Goal: Information Seeking & Learning: Learn about a topic

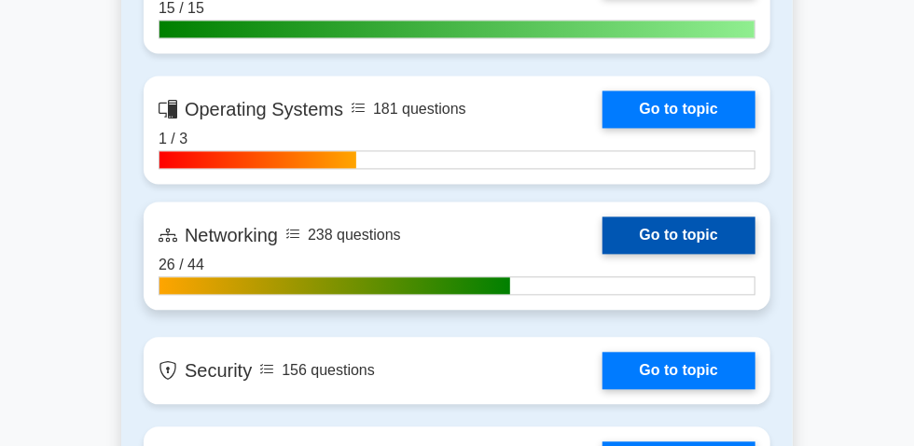
scroll to position [1357, 0]
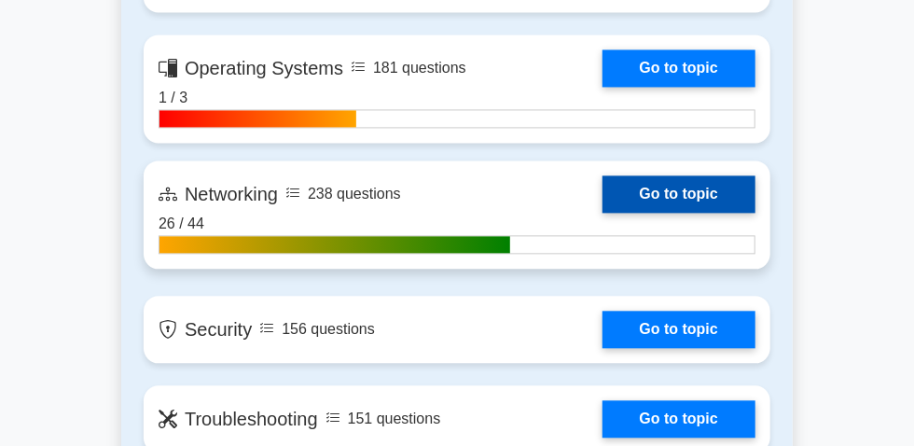
click at [603, 213] on link "Go to topic" at bounding box center [679, 193] width 153 height 37
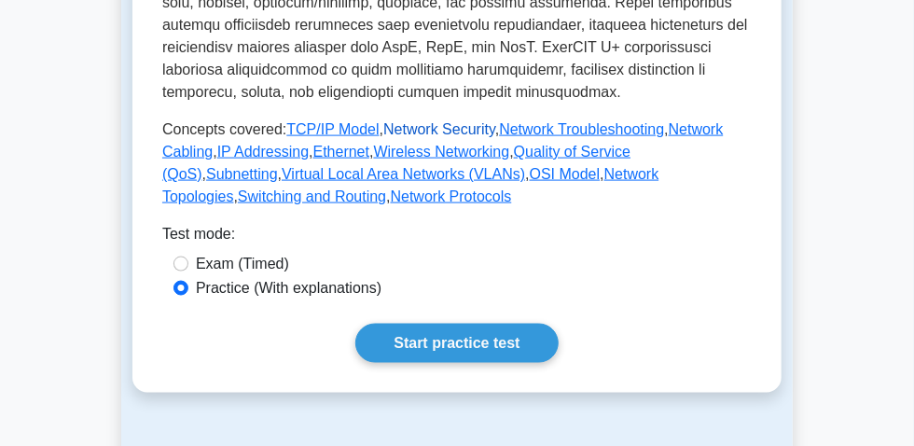
scroll to position [1017, 0]
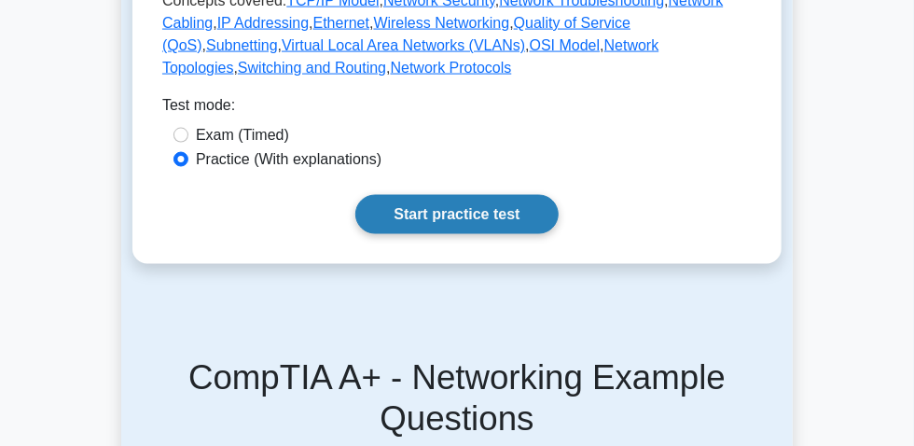
click at [436, 234] on link "Start practice test" at bounding box center [456, 214] width 202 height 39
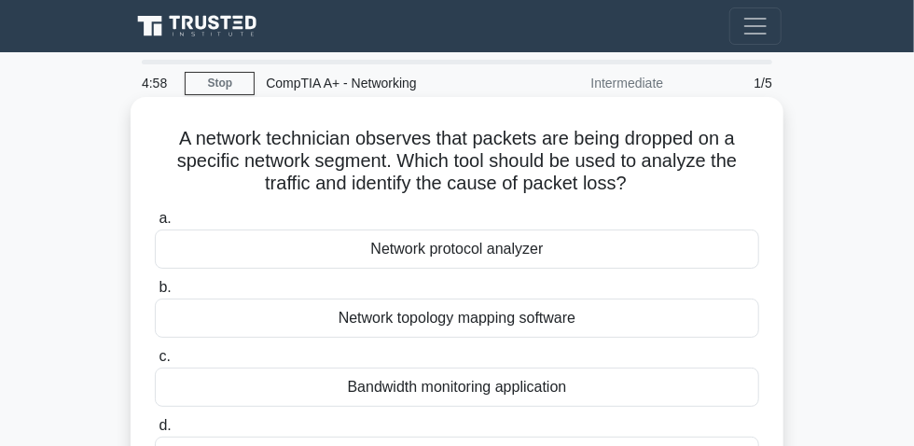
scroll to position [84, 0]
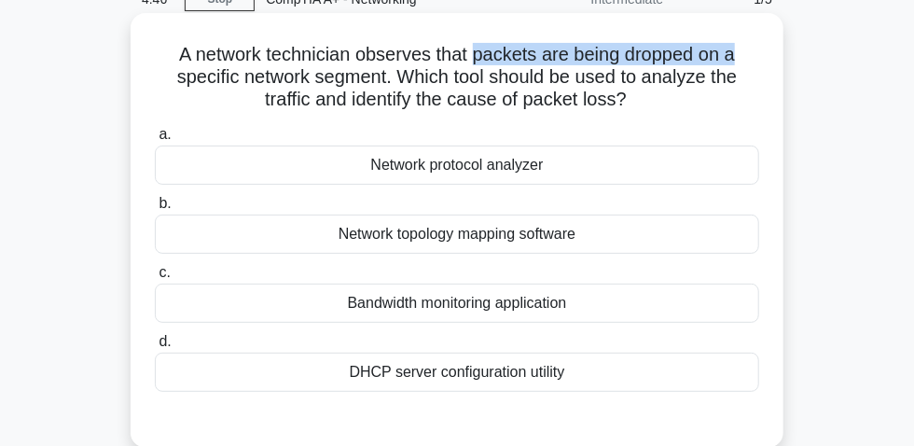
drag, startPoint x: 475, startPoint y: 59, endPoint x: 706, endPoint y: 63, distance: 231.4
click at [755, 59] on h5 "A network technician observes that packets are being dropped on a specific netw…" at bounding box center [457, 77] width 608 height 69
drag, startPoint x: 175, startPoint y: 61, endPoint x: 569, endPoint y: 91, distance: 394.9
click at [752, 97] on h5 "A network technician observes that packets are being dropped on a specific netw…" at bounding box center [457, 77] width 608 height 69
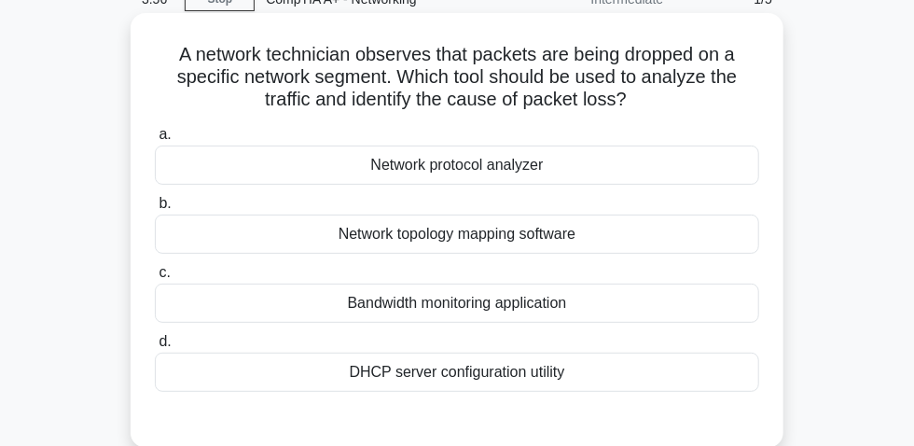
click at [504, 169] on div "Network protocol analyzer" at bounding box center [457, 165] width 605 height 39
click at [155, 141] on input "a. Network protocol analyzer" at bounding box center [155, 135] width 0 height 12
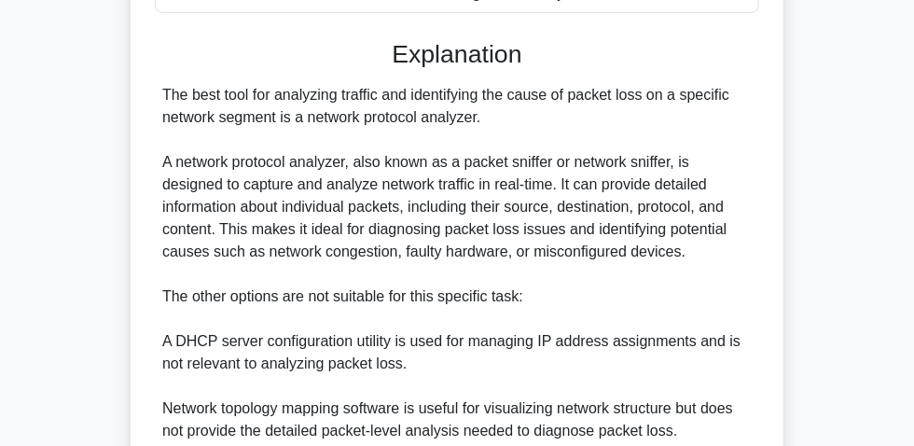
scroll to position [424, 0]
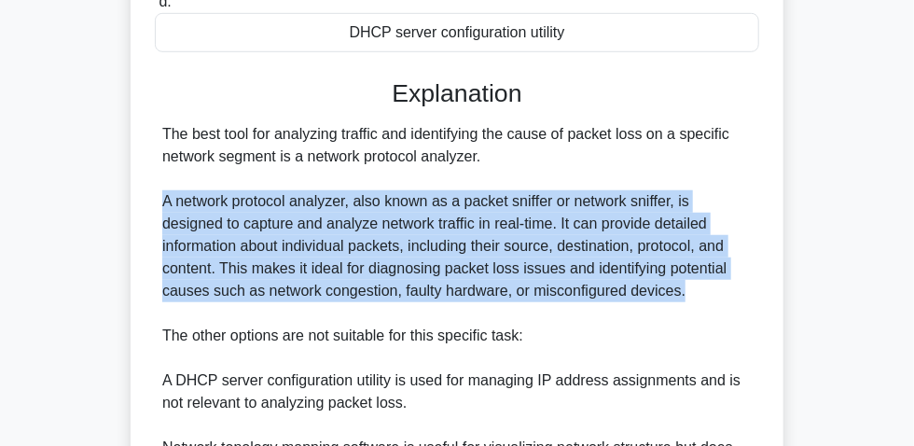
drag, startPoint x: 159, startPoint y: 203, endPoint x: 687, endPoint y: 304, distance: 537.6
click at [703, 305] on div "The best tool for analyzing traffic and identifying the cause of packet loss on…" at bounding box center [457, 347] width 605 height 448
copy div "A network protocol analyzer, also known as a packet sniffer or network sniffer,…"
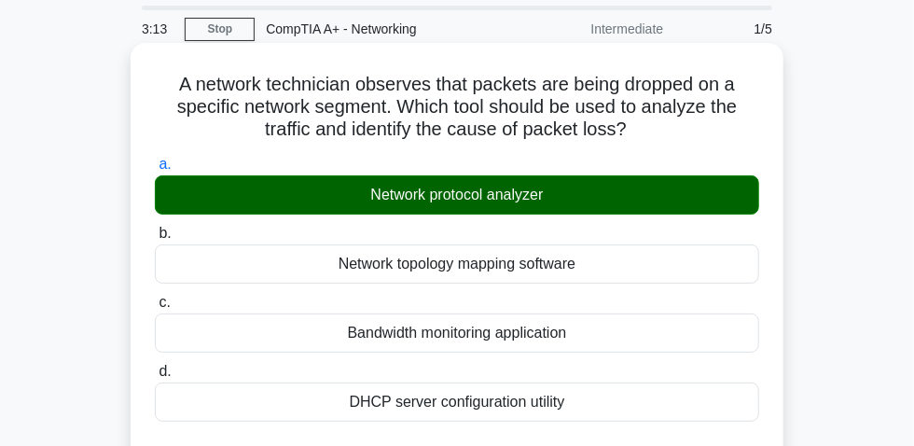
scroll to position [84, 0]
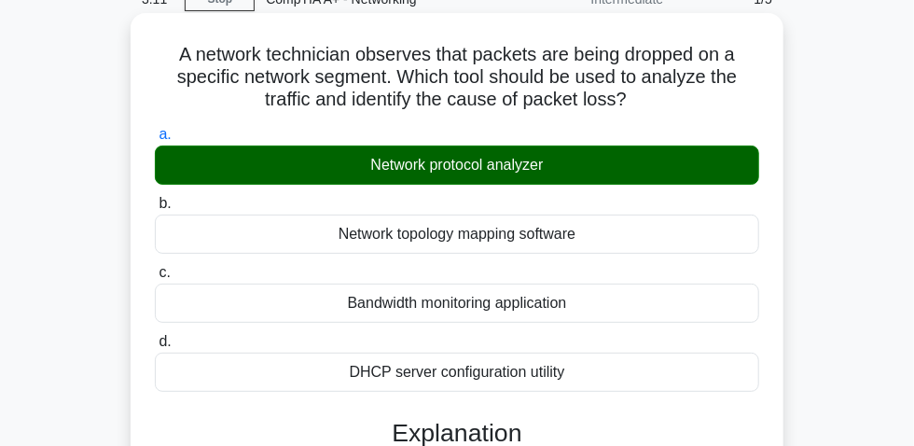
drag, startPoint x: 164, startPoint y: 55, endPoint x: 675, endPoint y: 107, distance: 513.0
click at [680, 107] on h5 "A network technician observes that packets are being dropped on a specific netw…" at bounding box center [457, 77] width 608 height 69
copy h5 "A network technician observes that packets are being dropped on a specific netw…"
drag, startPoint x: 370, startPoint y: 170, endPoint x: 523, endPoint y: 173, distance: 152.1
click at [615, 166] on div "Network protocol analyzer" at bounding box center [457, 165] width 605 height 39
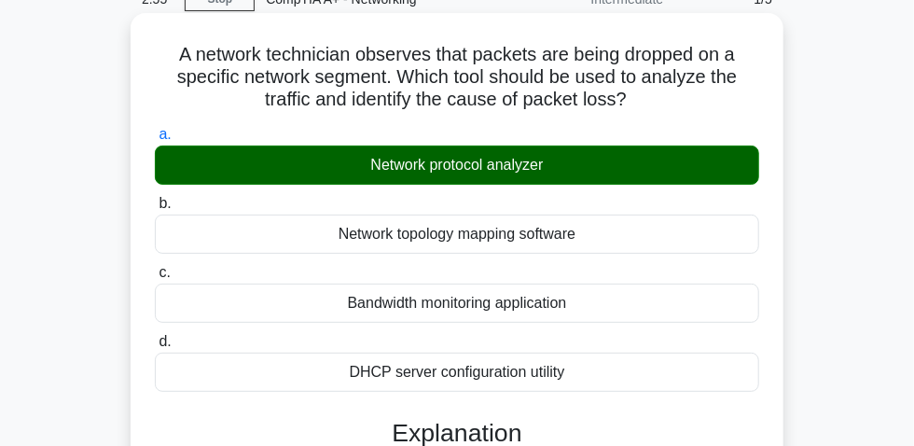
copy div "Network protocol analyzer"
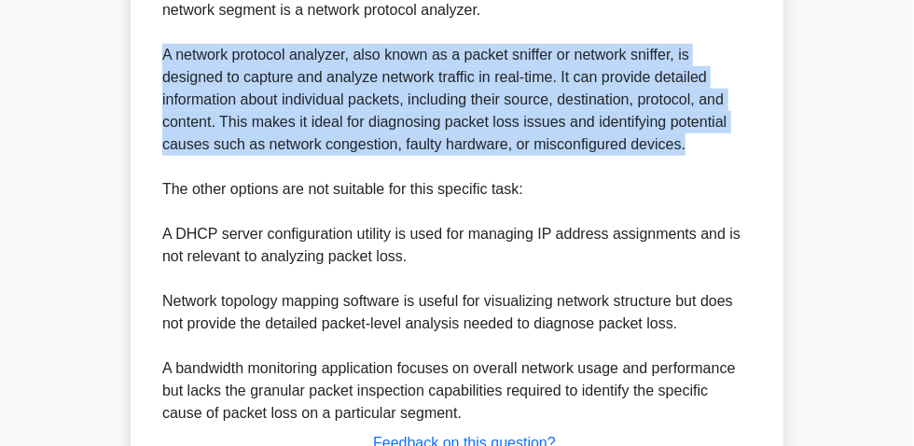
scroll to position [678, 0]
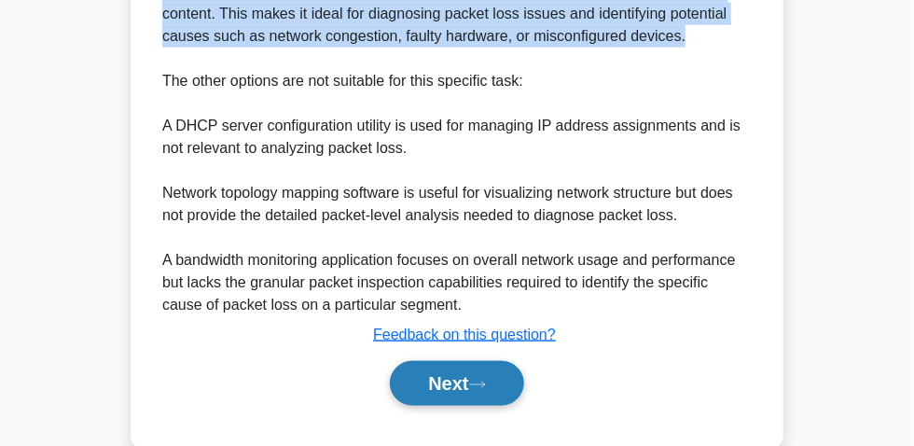
click at [463, 388] on button "Next" at bounding box center [456, 383] width 133 height 45
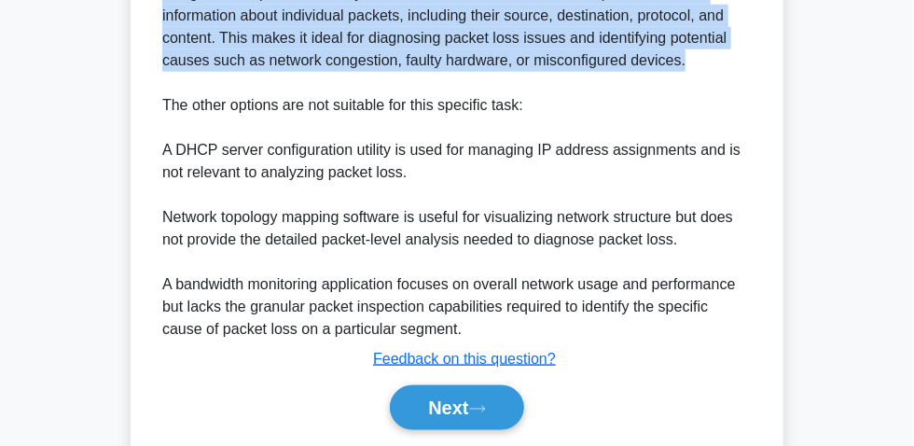
scroll to position [724, 0]
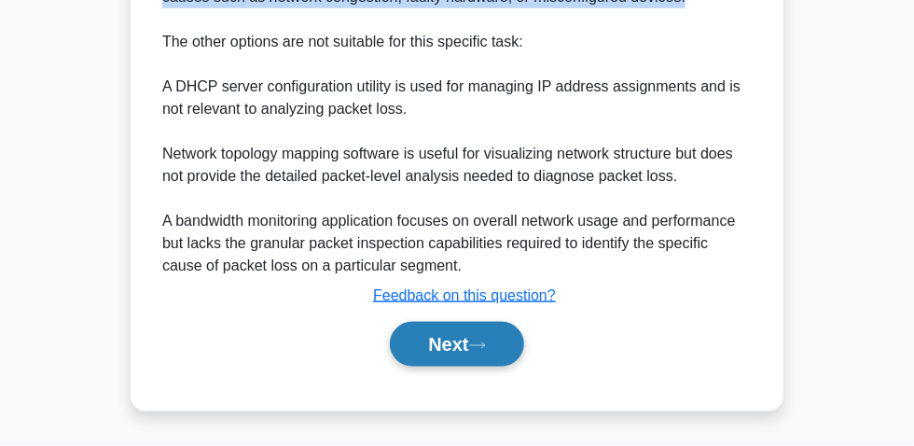
click at [472, 345] on button "Next" at bounding box center [456, 344] width 133 height 45
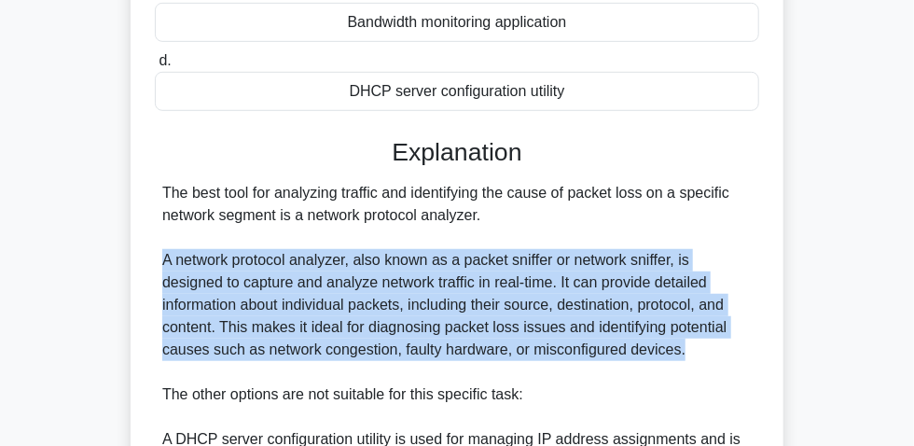
scroll to position [639, 0]
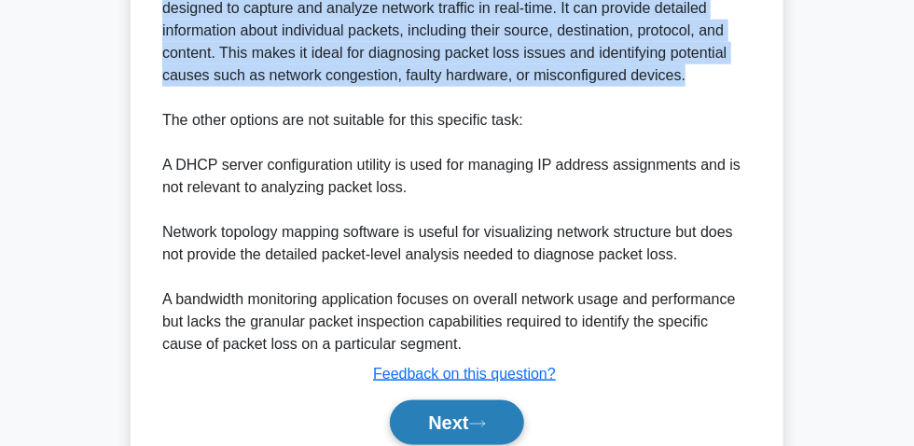
click at [461, 424] on button "Next" at bounding box center [456, 422] width 133 height 45
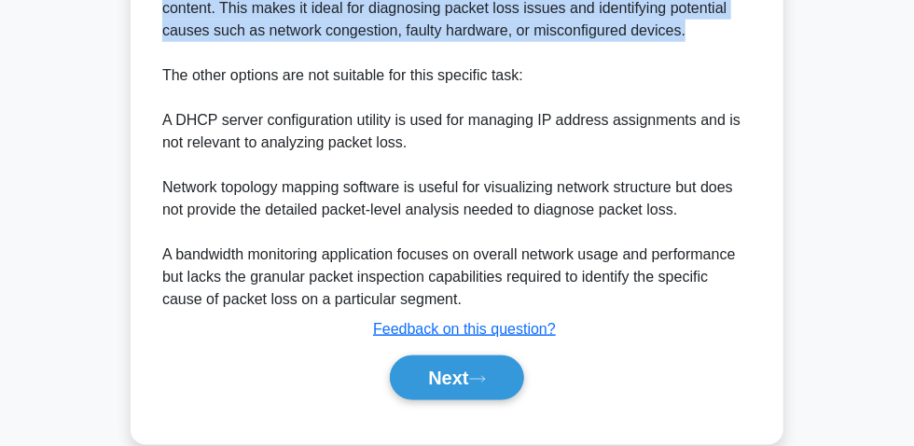
scroll to position [724, 0]
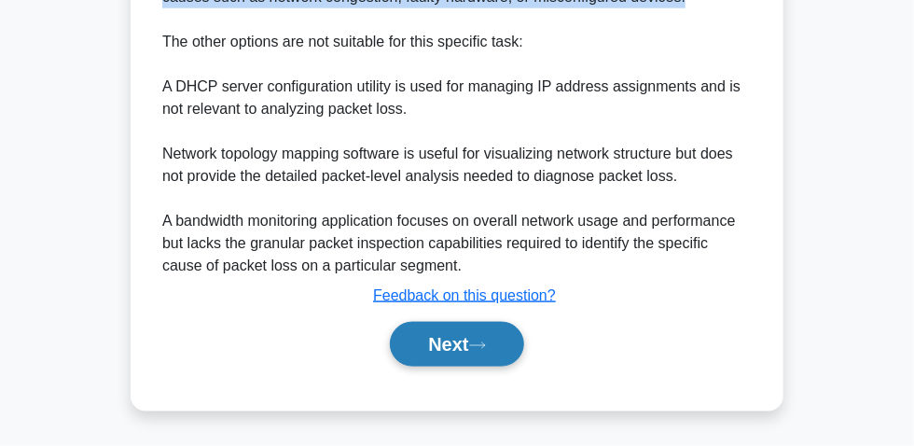
click at [453, 357] on button "Next" at bounding box center [456, 344] width 133 height 45
click at [440, 341] on button "Next" at bounding box center [456, 344] width 133 height 45
drag, startPoint x: 459, startPoint y: 319, endPoint x: 473, endPoint y: 332, distance: 19.1
click at [467, 321] on div "Next" at bounding box center [457, 344] width 605 height 60
click at [457, 343] on button "Next" at bounding box center [456, 344] width 133 height 45
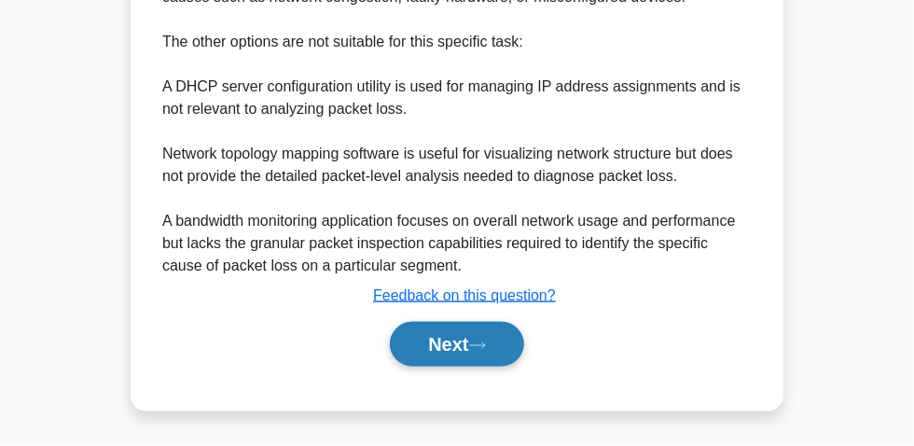
click at [451, 341] on button "Next" at bounding box center [456, 344] width 133 height 45
click at [445, 346] on button "Next" at bounding box center [456, 344] width 133 height 45
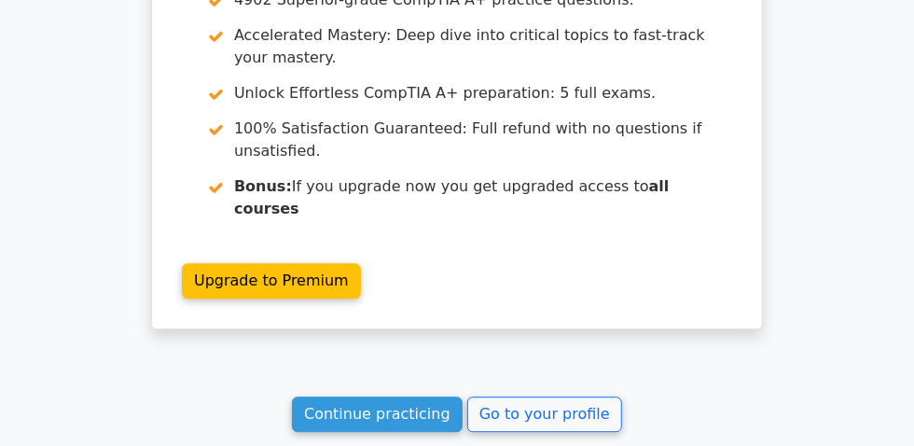
scroll to position [1681, 0]
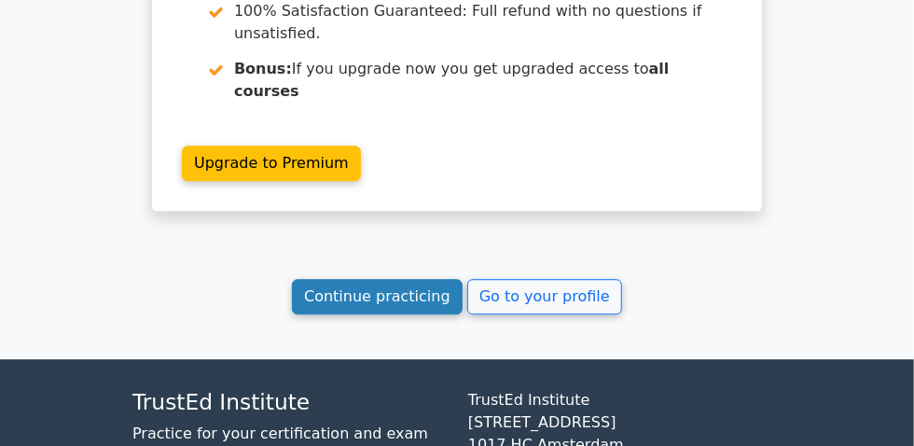
click at [390, 279] on link "Continue practicing" at bounding box center [377, 296] width 171 height 35
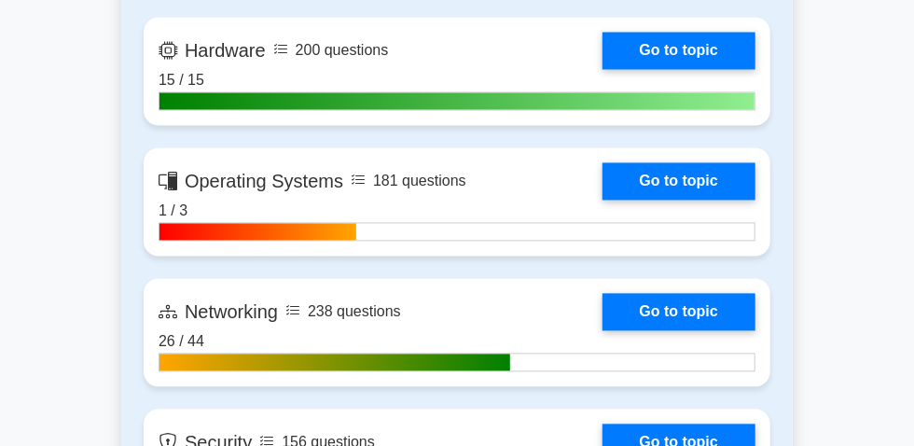
scroll to position [1357, 0]
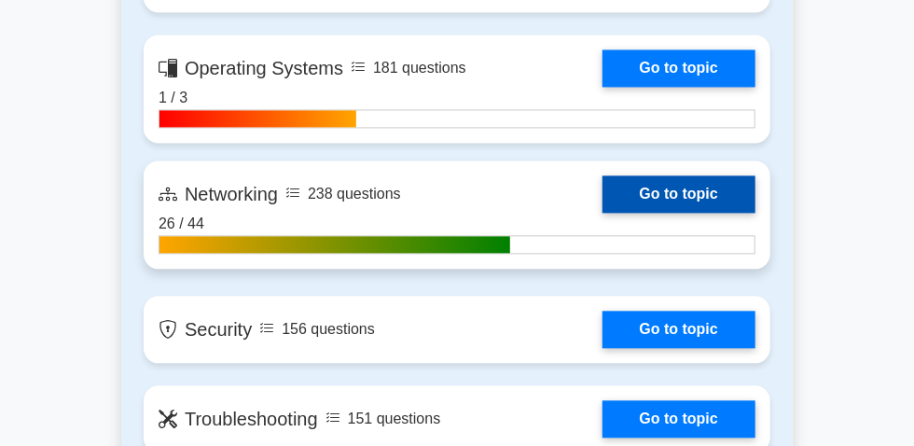
click at [603, 213] on link "Go to topic" at bounding box center [679, 193] width 153 height 37
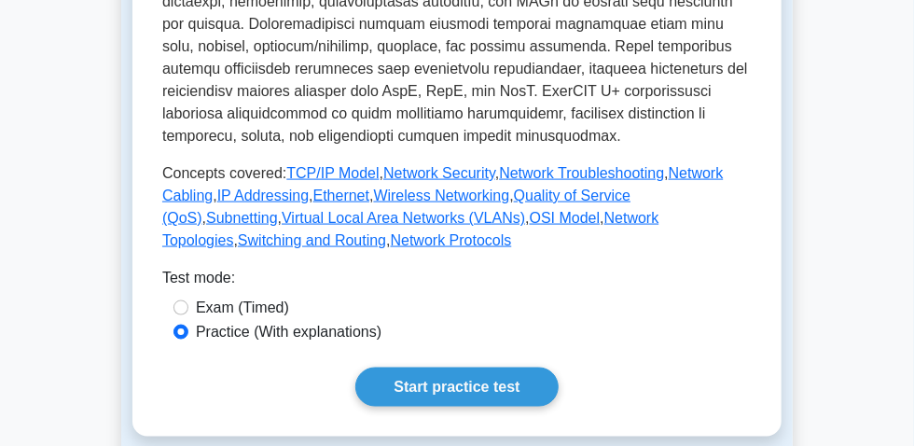
scroll to position [1187, 0]
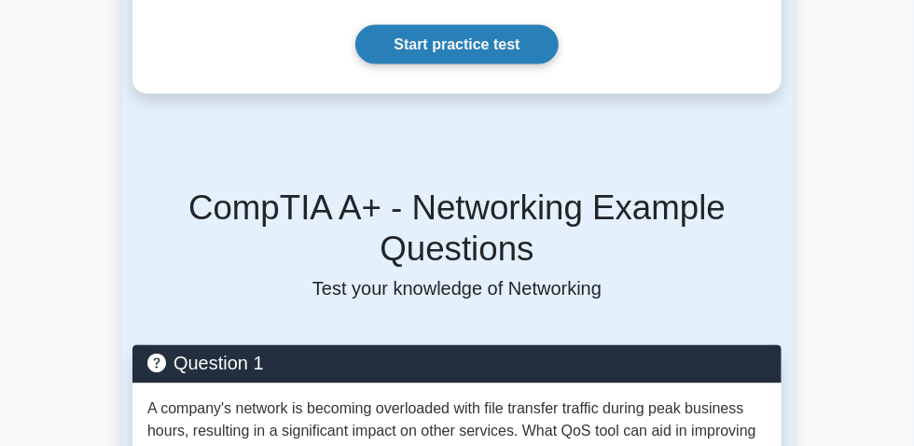
click at [426, 64] on link "Start practice test" at bounding box center [456, 44] width 202 height 39
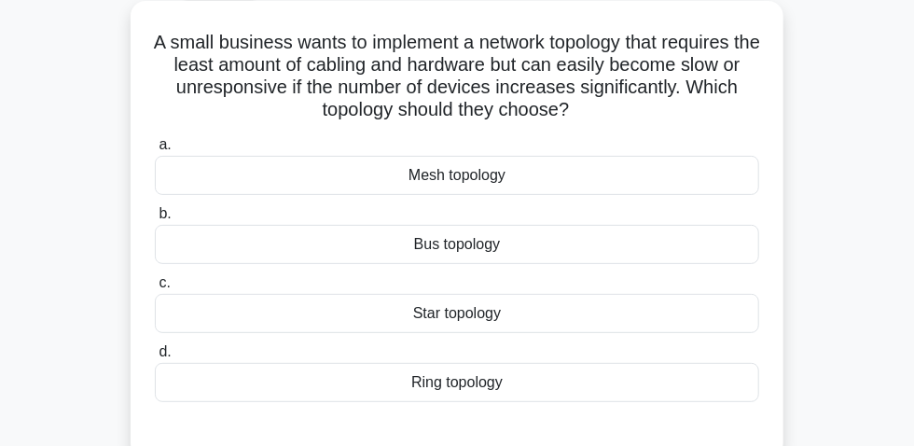
scroll to position [84, 0]
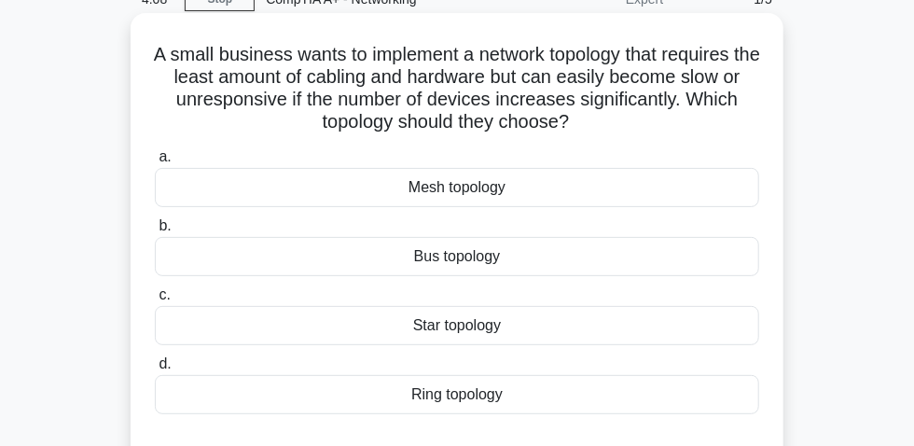
click at [532, 253] on div "Bus topology" at bounding box center [457, 256] width 605 height 39
click at [155, 232] on input "b. Bus topology" at bounding box center [155, 226] width 0 height 12
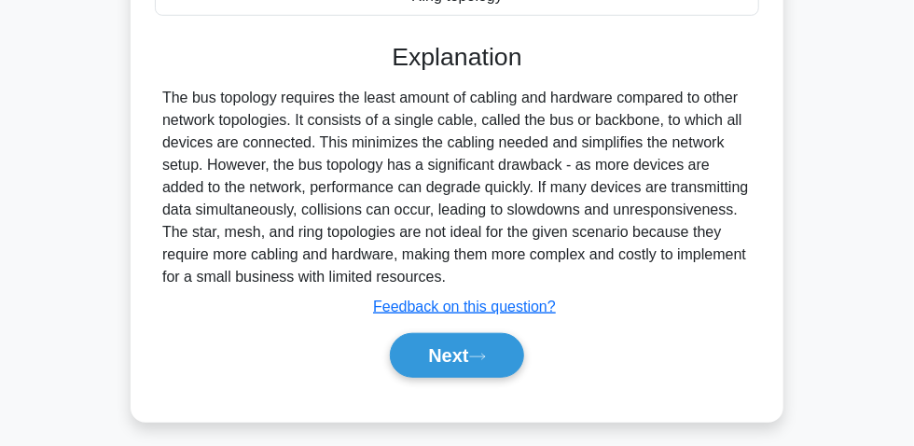
scroll to position [509, 0]
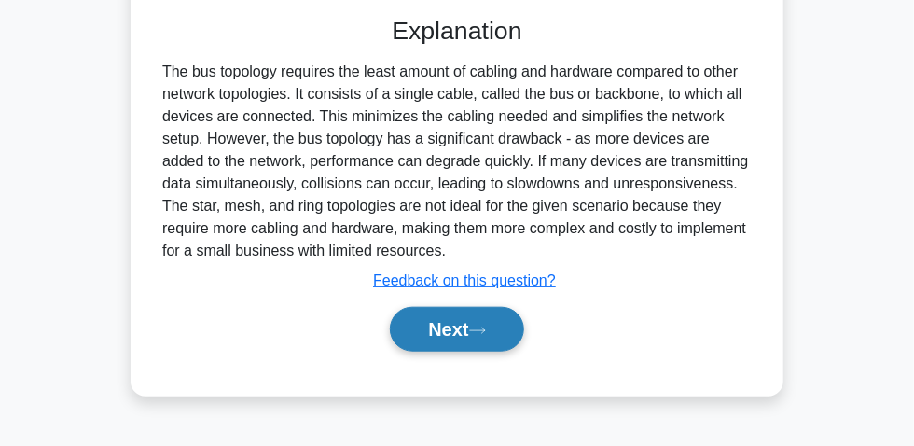
click at [456, 337] on button "Next" at bounding box center [456, 329] width 133 height 45
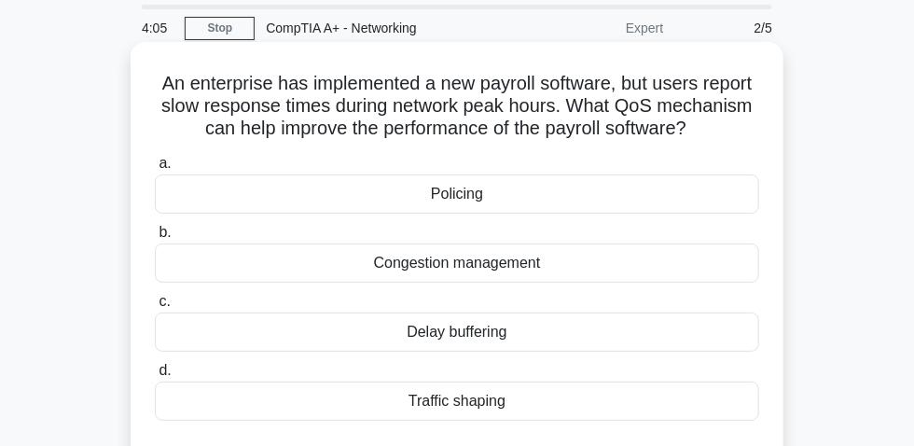
scroll to position [84, 0]
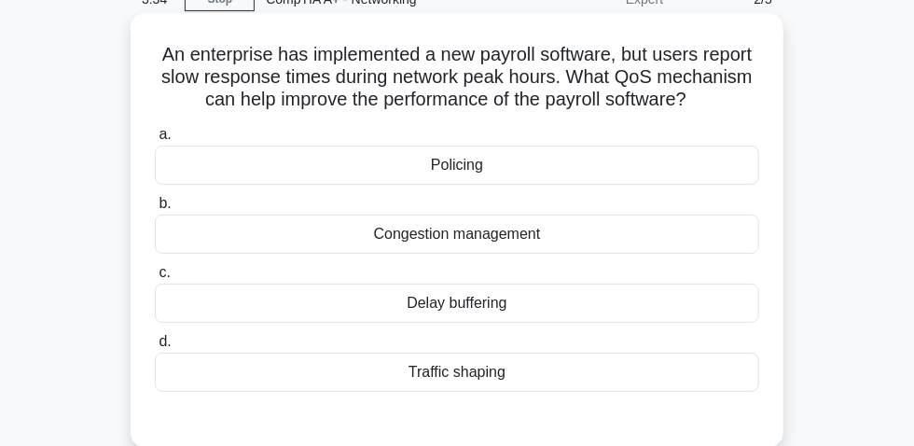
drag, startPoint x: 370, startPoint y: 240, endPoint x: 557, endPoint y: 254, distance: 187.1
click at [557, 254] on div "Congestion management" at bounding box center [457, 234] width 605 height 39
click at [500, 389] on div "Traffic shaping" at bounding box center [457, 372] width 605 height 39
click at [389, 371] on div "Traffic shaping" at bounding box center [457, 372] width 605 height 39
click at [155, 348] on input "d. Traffic shaping" at bounding box center [155, 342] width 0 height 12
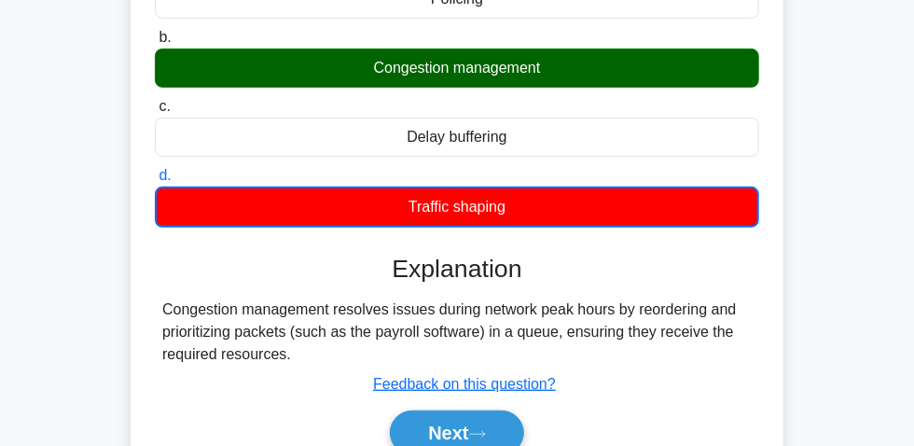
scroll to position [424, 0]
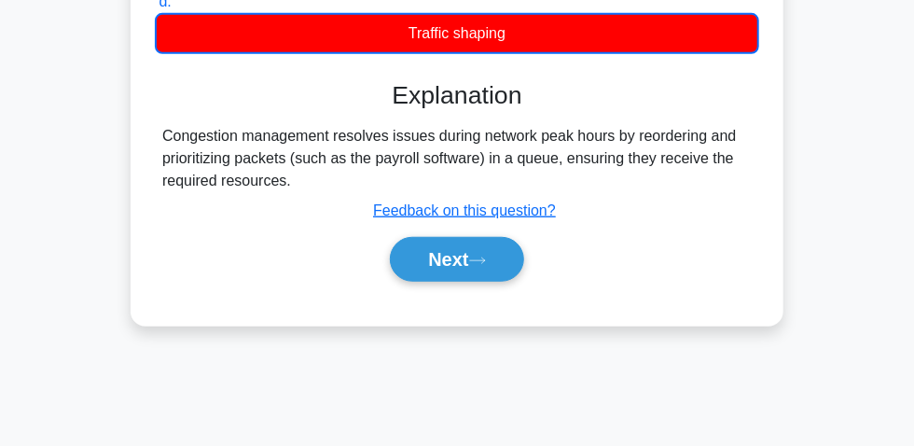
drag, startPoint x: 159, startPoint y: 140, endPoint x: 291, endPoint y: 188, distance: 141.1
click at [291, 188] on div "Congestion management resolves issues during network peak hours by reordering a…" at bounding box center [457, 158] width 605 height 67
copy div "Congestion management resolves issues during network peak hours by reordering a…"
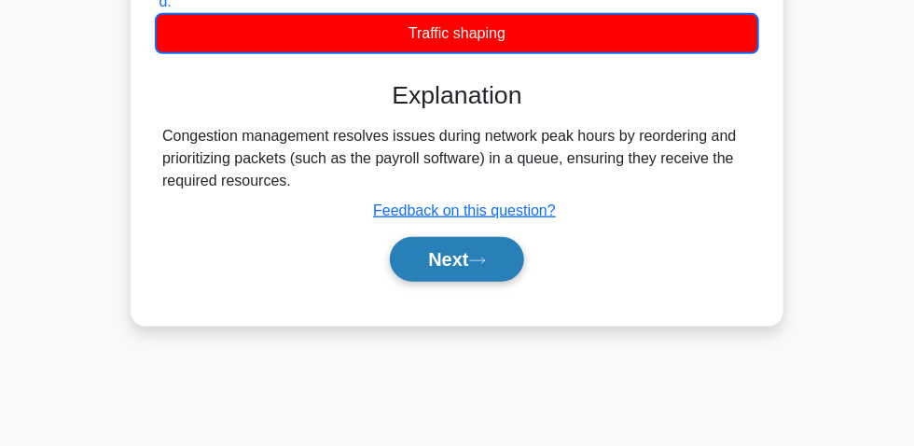
click at [455, 269] on button "Next" at bounding box center [456, 259] width 133 height 45
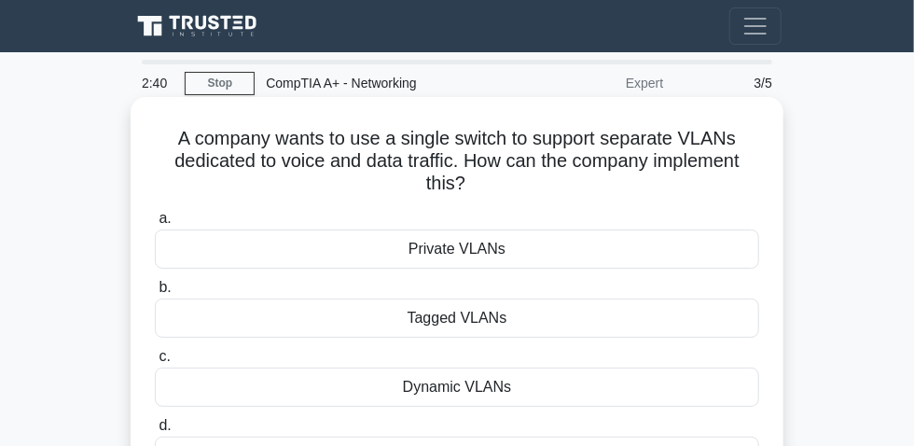
scroll to position [84, 0]
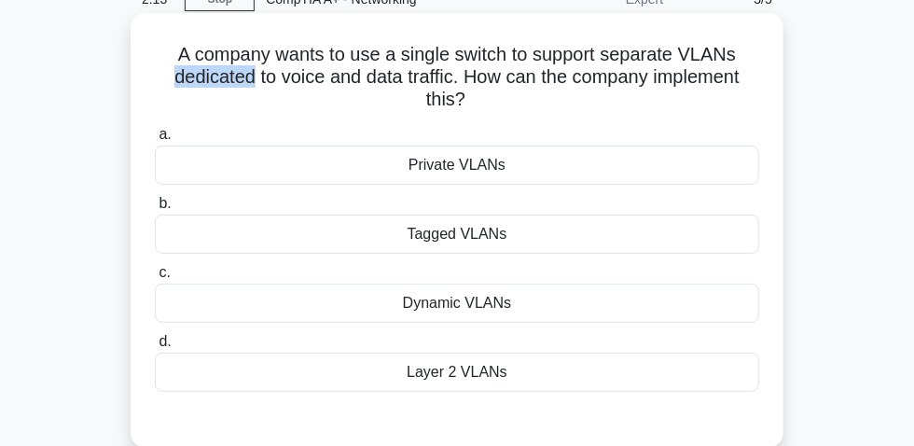
drag, startPoint x: 165, startPoint y: 85, endPoint x: 246, endPoint y: 81, distance: 81.3
click at [246, 81] on h5 "A company wants to use a single switch to support separate VLANs dedicated to v…" at bounding box center [457, 77] width 608 height 69
click at [476, 174] on div "Private VLANs" at bounding box center [457, 165] width 605 height 39
click at [155, 141] on input "a. Private VLANs" at bounding box center [155, 135] width 0 height 12
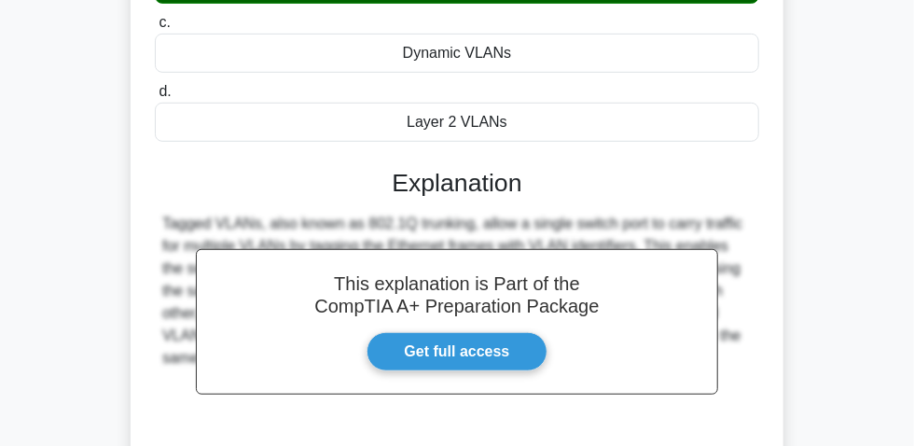
scroll to position [52, 0]
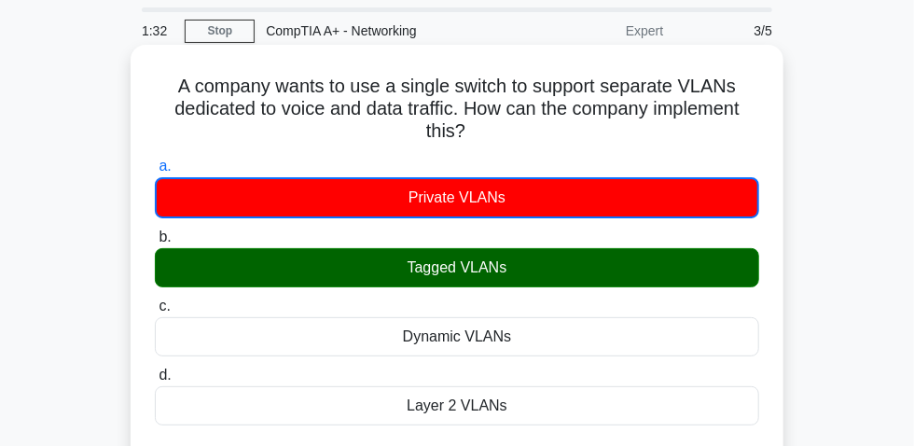
drag, startPoint x: 463, startPoint y: 259, endPoint x: 509, endPoint y: 268, distance: 46.5
click at [532, 263] on div "Tagged VLANs" at bounding box center [457, 267] width 605 height 39
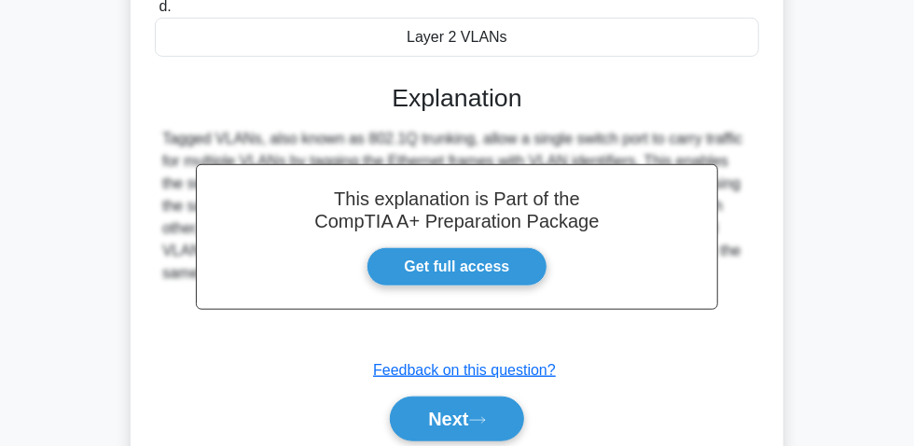
scroll to position [477, 0]
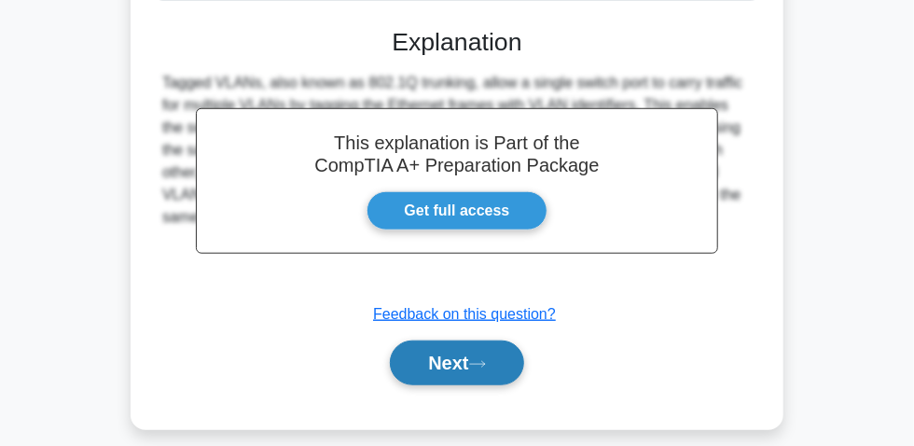
click at [453, 364] on button "Next" at bounding box center [456, 363] width 133 height 45
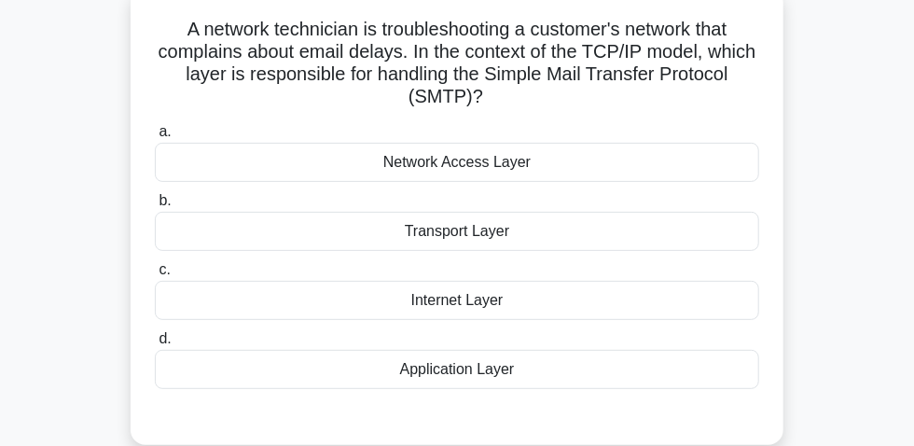
scroll to position [137, 0]
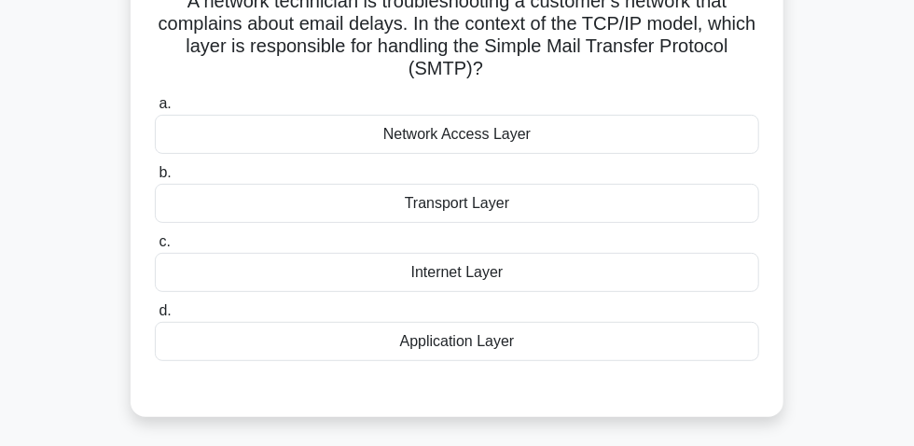
click at [471, 346] on div "Application Layer" at bounding box center [457, 341] width 605 height 39
click at [405, 353] on div "Application Layer" at bounding box center [457, 341] width 605 height 39
click at [155, 317] on input "d. Application Layer" at bounding box center [155, 311] width 0 height 12
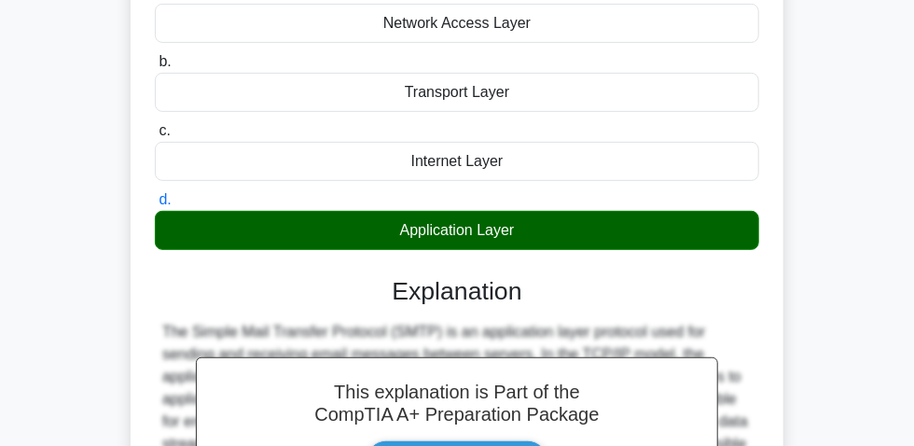
scroll to position [477, 0]
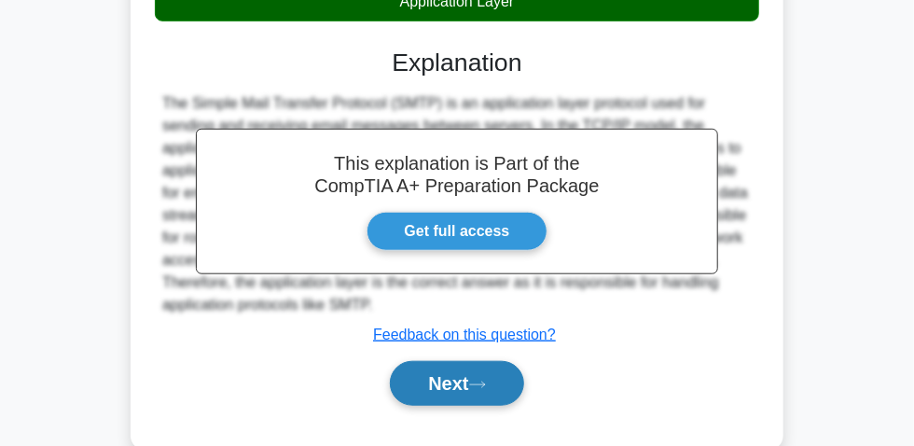
click at [457, 388] on button "Next" at bounding box center [456, 383] width 133 height 45
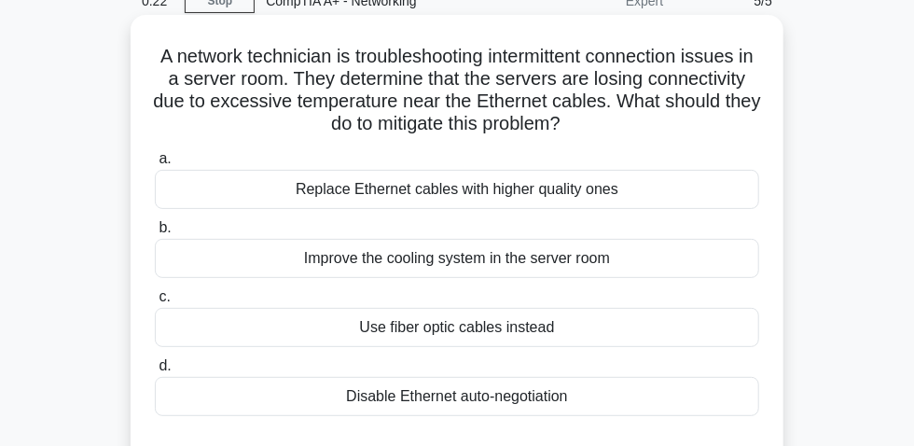
scroll to position [52, 0]
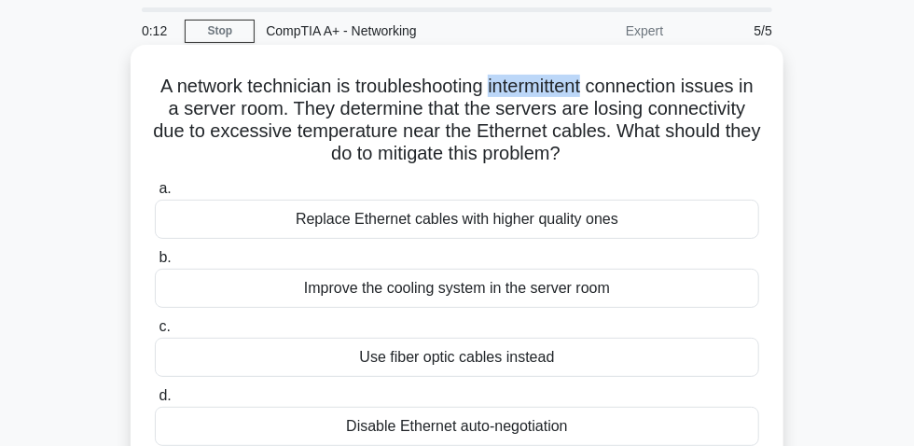
drag, startPoint x: 502, startPoint y: 93, endPoint x: 599, endPoint y: 81, distance: 97.8
click at [599, 81] on h5 "A network technician is troubleshooting intermittent connection issues in a ser…" at bounding box center [457, 120] width 608 height 91
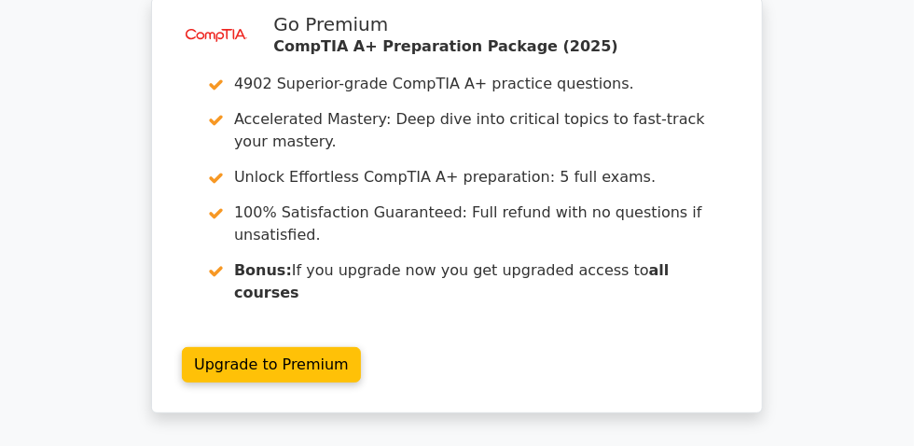
scroll to position [2668, 0]
